Goal: Task Accomplishment & Management: Complete application form

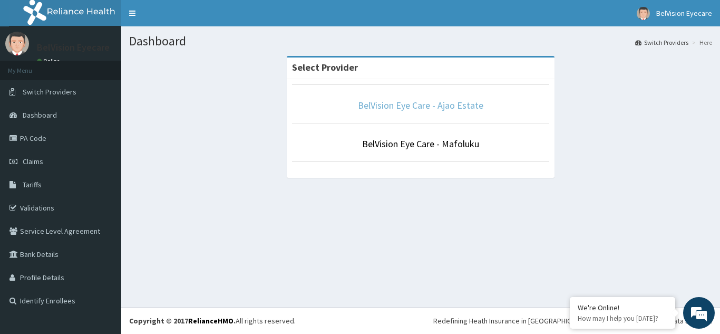
click at [420, 106] on link "BelVision Eye Care - Ajao Estate" at bounding box center [420, 105] width 125 height 12
click at [432, 106] on link "BelVision Eye Care - Ajao Estate" at bounding box center [420, 105] width 125 height 12
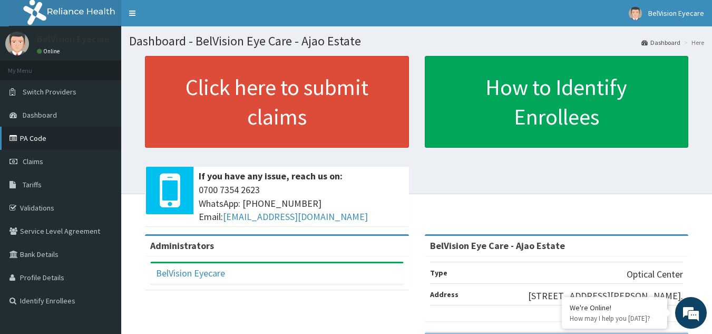
click at [36, 135] on link "PA Code" at bounding box center [60, 137] width 121 height 23
click at [27, 163] on span "Claims" at bounding box center [33, 161] width 21 height 9
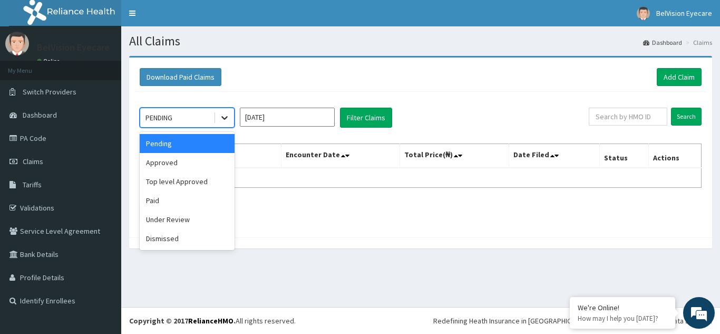
click at [225, 116] on icon at bounding box center [224, 117] width 11 height 11
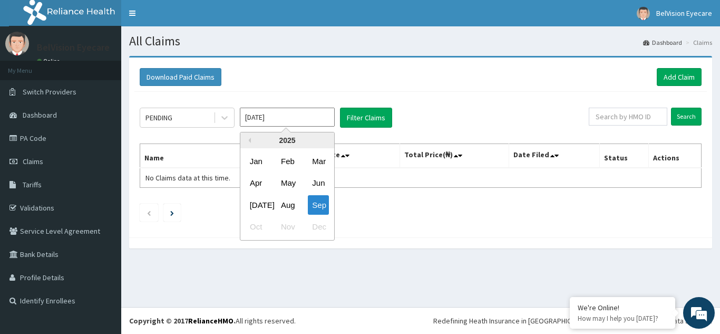
click at [281, 119] on input "[DATE]" at bounding box center [287, 117] width 95 height 19
click at [281, 207] on div "Aug" at bounding box center [287, 205] width 21 height 20
type input "[DATE]"
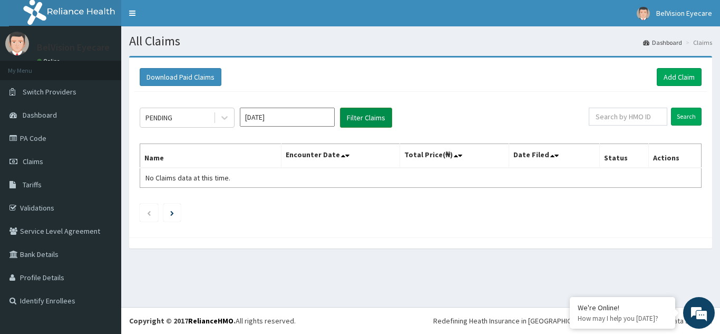
click at [359, 121] on button "Filter Claims" at bounding box center [366, 118] width 52 height 20
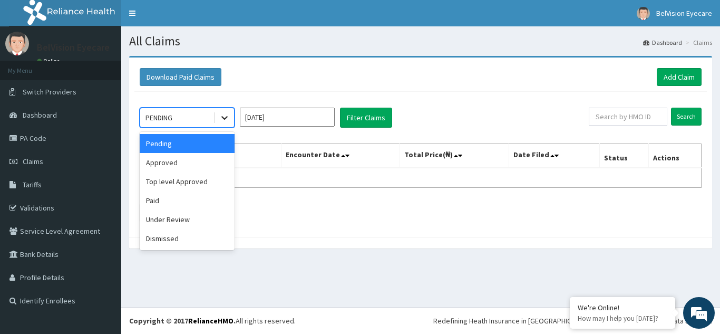
click at [222, 122] on icon at bounding box center [224, 117] width 11 height 11
click at [206, 164] on div "Approved" at bounding box center [187, 162] width 95 height 19
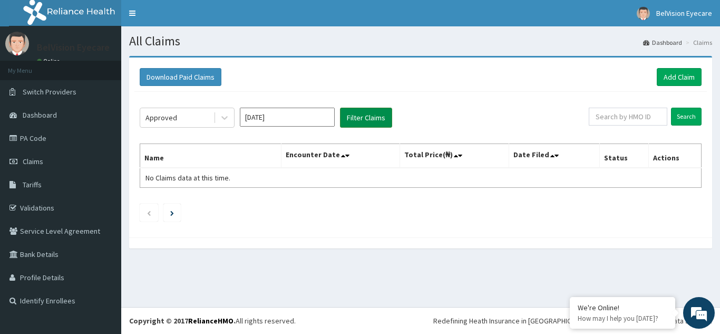
click at [350, 126] on button "Filter Claims" at bounding box center [366, 118] width 52 height 20
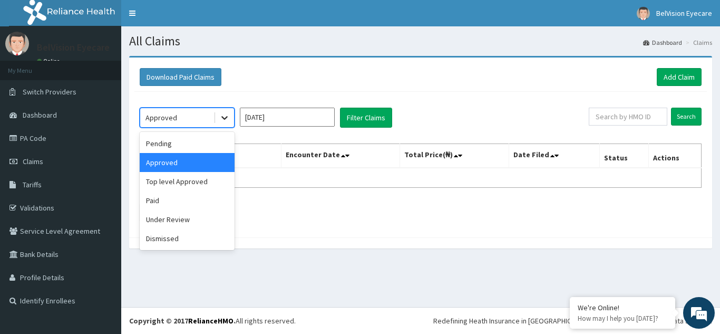
click at [229, 119] on icon at bounding box center [224, 117] width 11 height 11
click at [205, 178] on div "Top level Approved" at bounding box center [187, 181] width 95 height 19
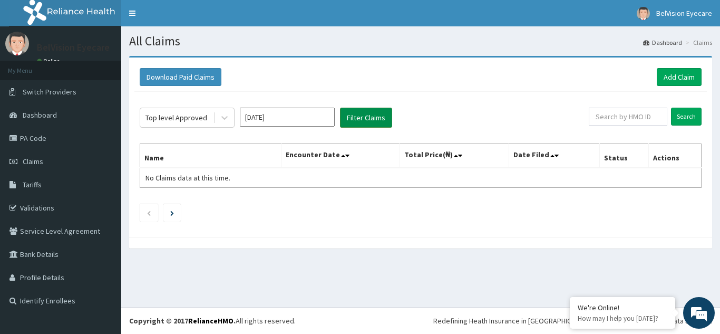
click at [356, 120] on button "Filter Claims" at bounding box center [366, 118] width 52 height 20
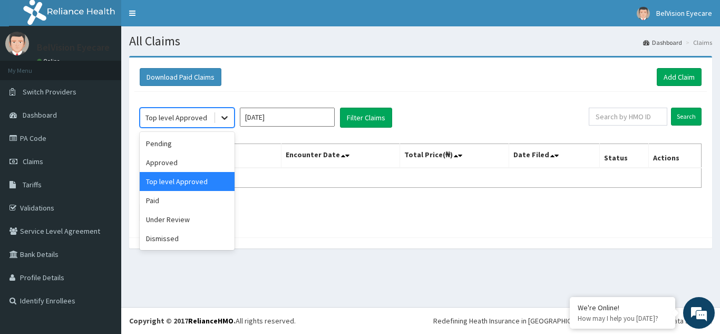
click at [228, 118] on icon at bounding box center [224, 117] width 11 height 11
click at [202, 200] on div "Paid" at bounding box center [187, 200] width 95 height 19
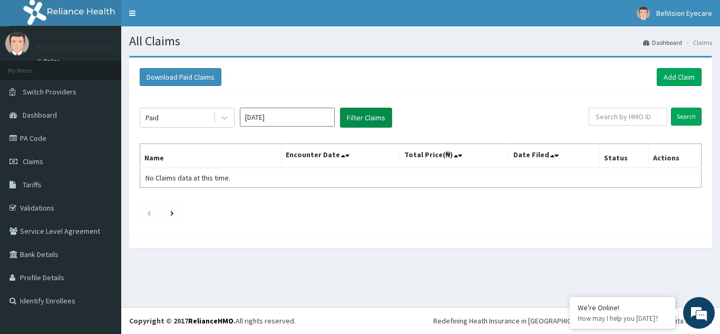
click at [367, 115] on button "Filter Claims" at bounding box center [366, 118] width 52 height 20
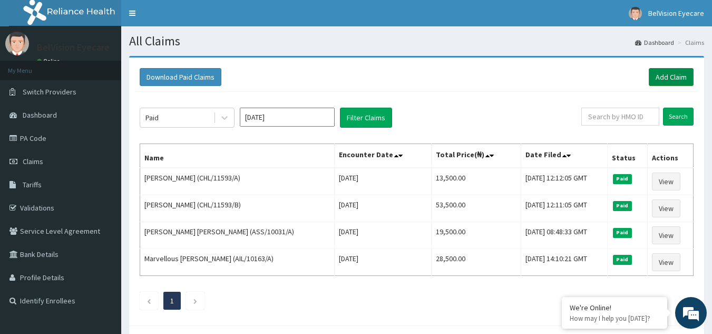
click at [665, 82] on link "Add Claim" at bounding box center [671, 77] width 45 height 18
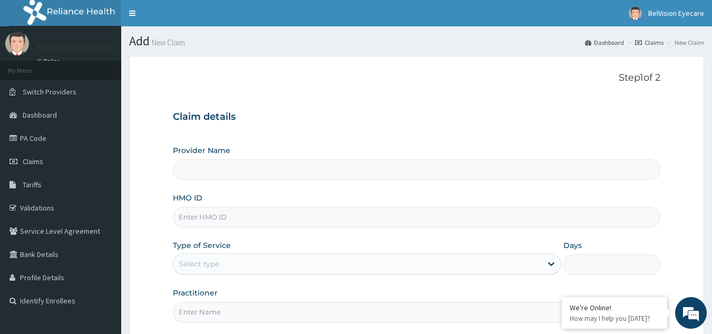
type input "BelVision Eye Care - Ajao Estate"
click at [255, 219] on input "HMO ID" at bounding box center [417, 217] width 488 height 21
paste input "FBO/10028/A"
type input "FBO/10028/A"
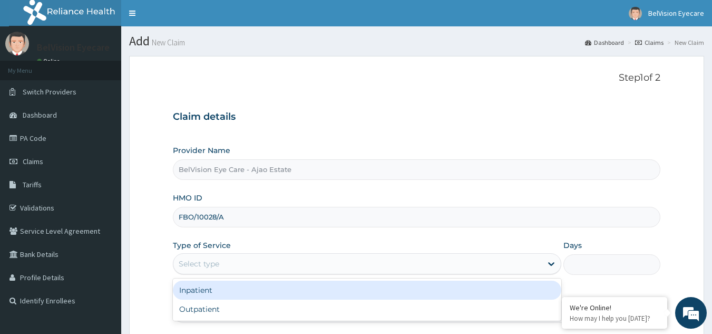
click at [313, 256] on div "Select type" at bounding box center [357, 263] width 368 height 17
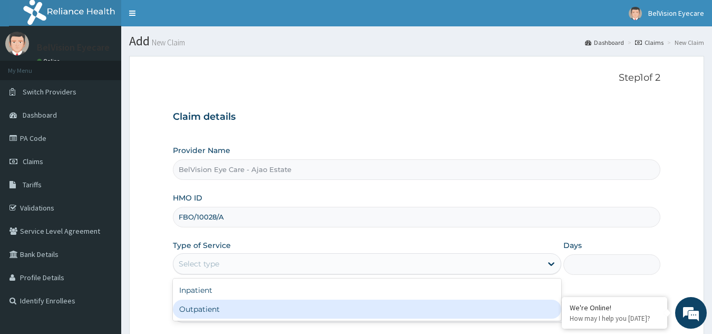
click at [287, 311] on div "Outpatient" at bounding box center [367, 308] width 388 height 19
type input "1"
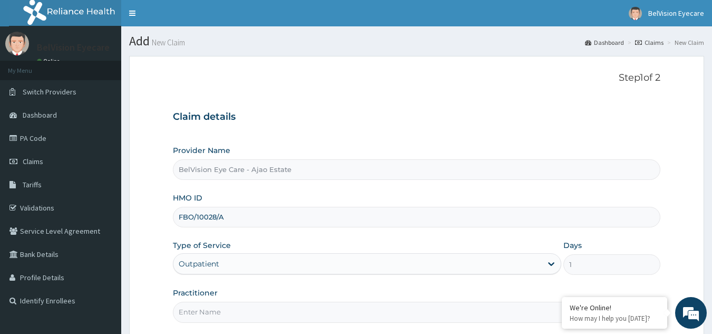
scroll to position [100, 0]
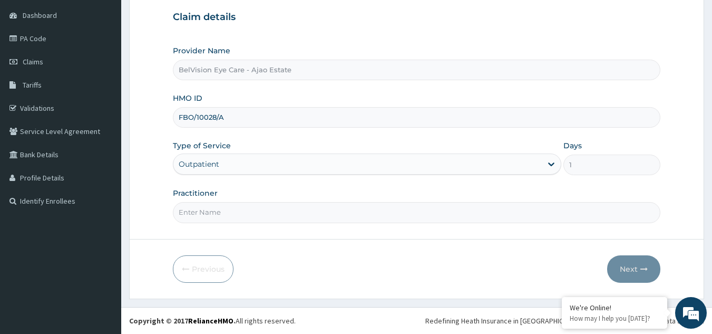
click at [321, 217] on input "Practitioner" at bounding box center [417, 212] width 488 height 21
type input "DR. JUSTIN DIBIE"
click at [635, 275] on button "Next" at bounding box center [633, 268] width 53 height 27
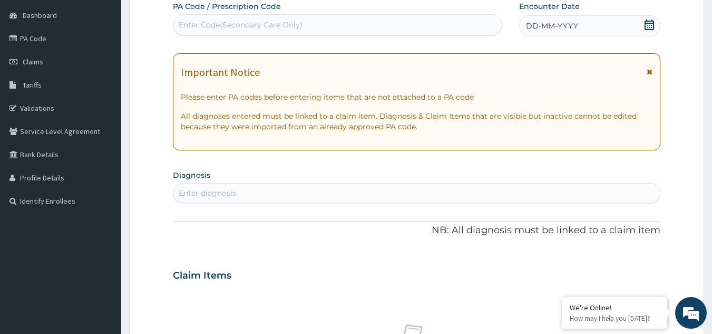
scroll to position [0, 0]
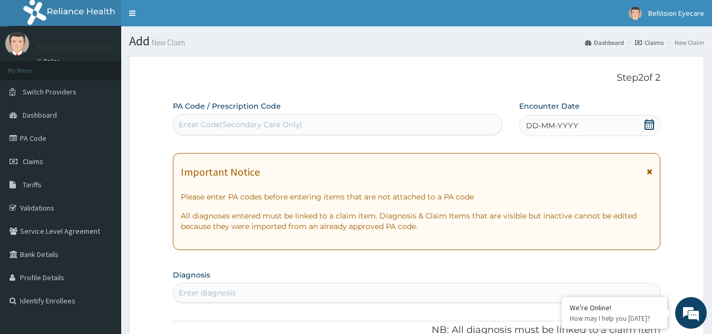
click at [315, 121] on div "Enter Code(Secondary Care Only)" at bounding box center [337, 124] width 329 height 17
paste input "PA/74D92D"
type input "PA/74D92D"
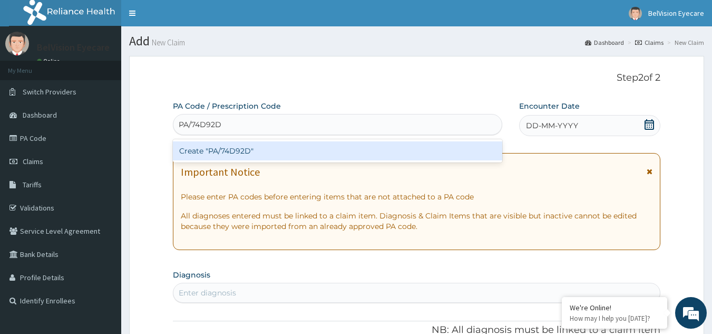
click at [302, 148] on div "Create "PA/74D92D"" at bounding box center [338, 150] width 330 height 19
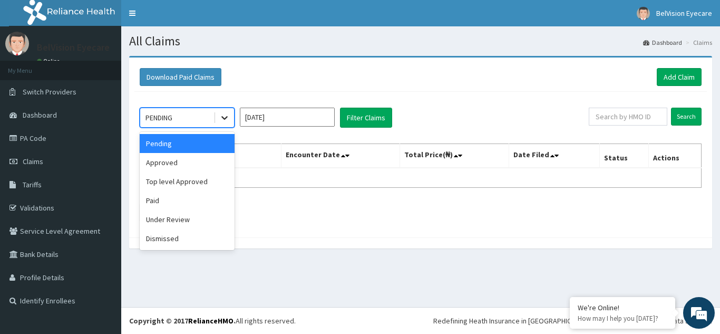
click at [221, 122] on icon at bounding box center [224, 117] width 11 height 11
click at [190, 202] on div "Paid" at bounding box center [187, 200] width 95 height 19
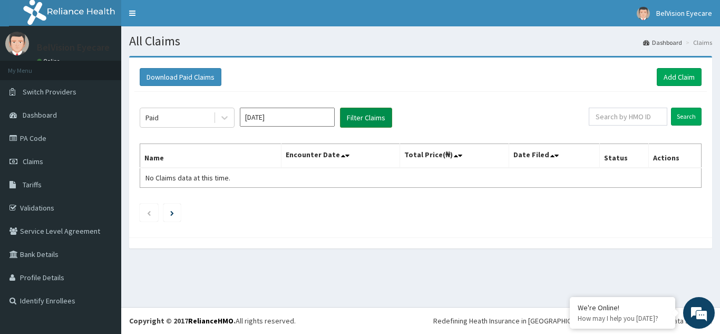
click at [362, 116] on button "Filter Claims" at bounding box center [366, 118] width 52 height 20
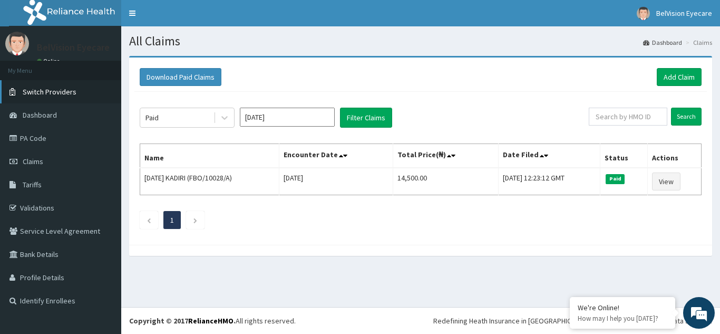
click at [61, 93] on span "Switch Providers" at bounding box center [50, 91] width 54 height 9
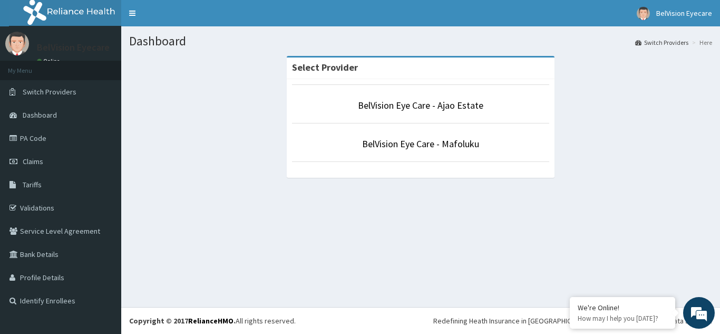
click at [395, 140] on link "BelVision Eye Care - Mafoluku" at bounding box center [420, 144] width 117 height 12
click at [395, 145] on link "BelVision Eye Care - Mafoluku" at bounding box center [420, 144] width 117 height 12
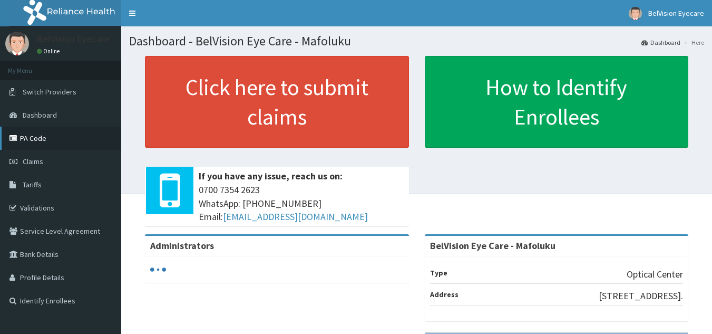
click at [45, 139] on link "PA Code" at bounding box center [60, 137] width 121 height 23
click at [30, 134] on link "PA Code" at bounding box center [60, 137] width 121 height 23
